Goal: Check status: Check status

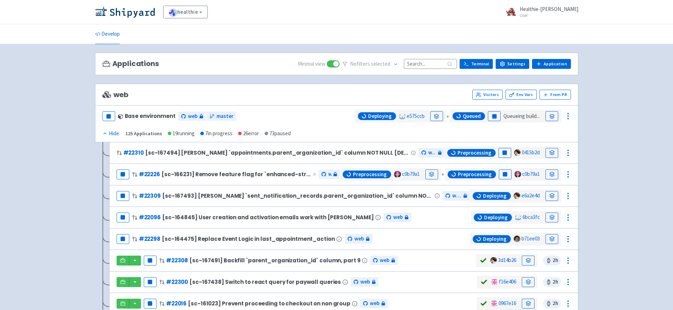
click at [431, 64] on input at bounding box center [430, 64] width 53 height 10
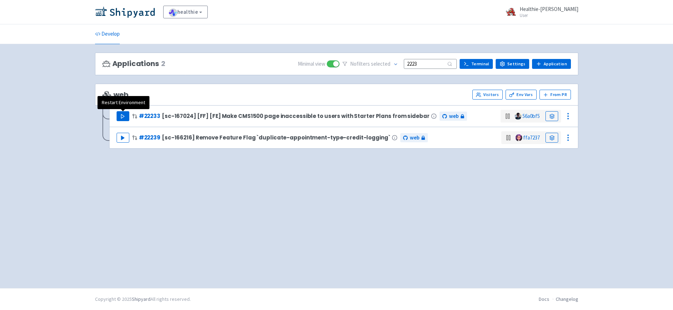
type input "2223"
click at [129, 120] on button "Play" at bounding box center [123, 116] width 13 height 10
